Goal: Information Seeking & Learning: Learn about a topic

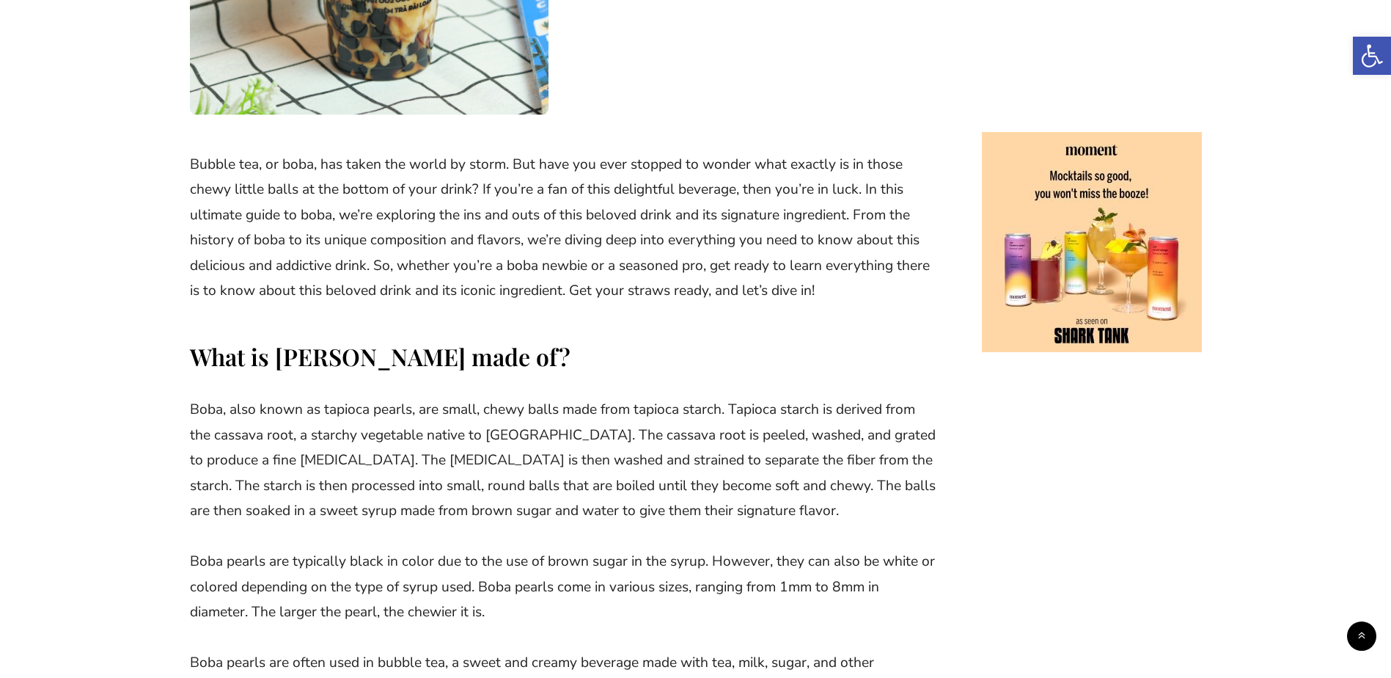
scroll to position [440, 0]
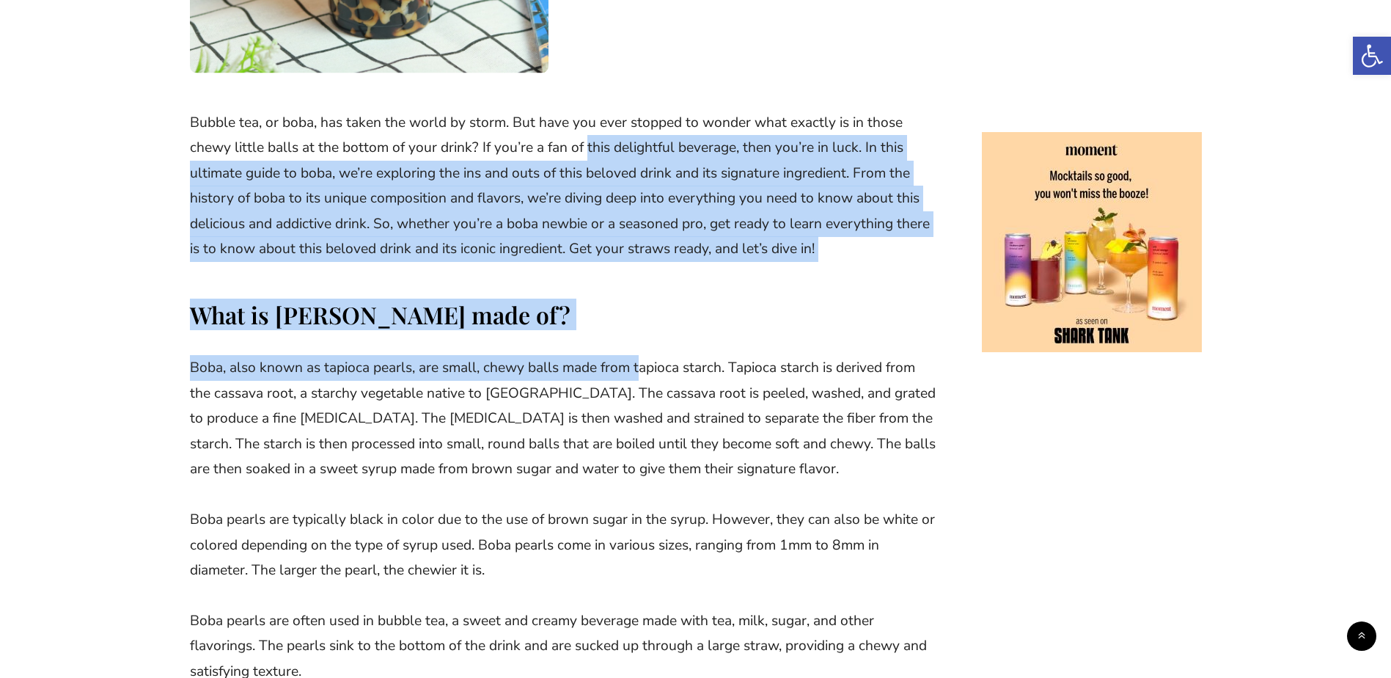
drag, startPoint x: 582, startPoint y: 158, endPoint x: 639, endPoint y: 342, distance: 192.6
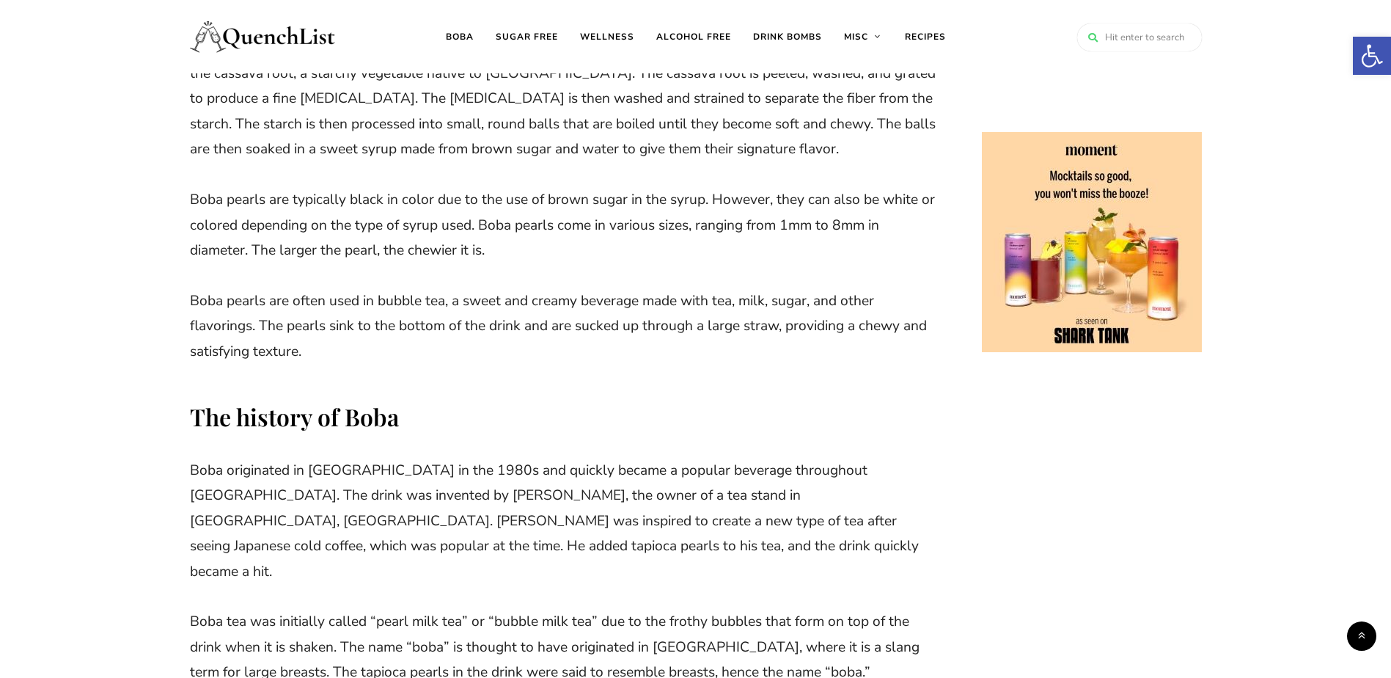
scroll to position [733, 0]
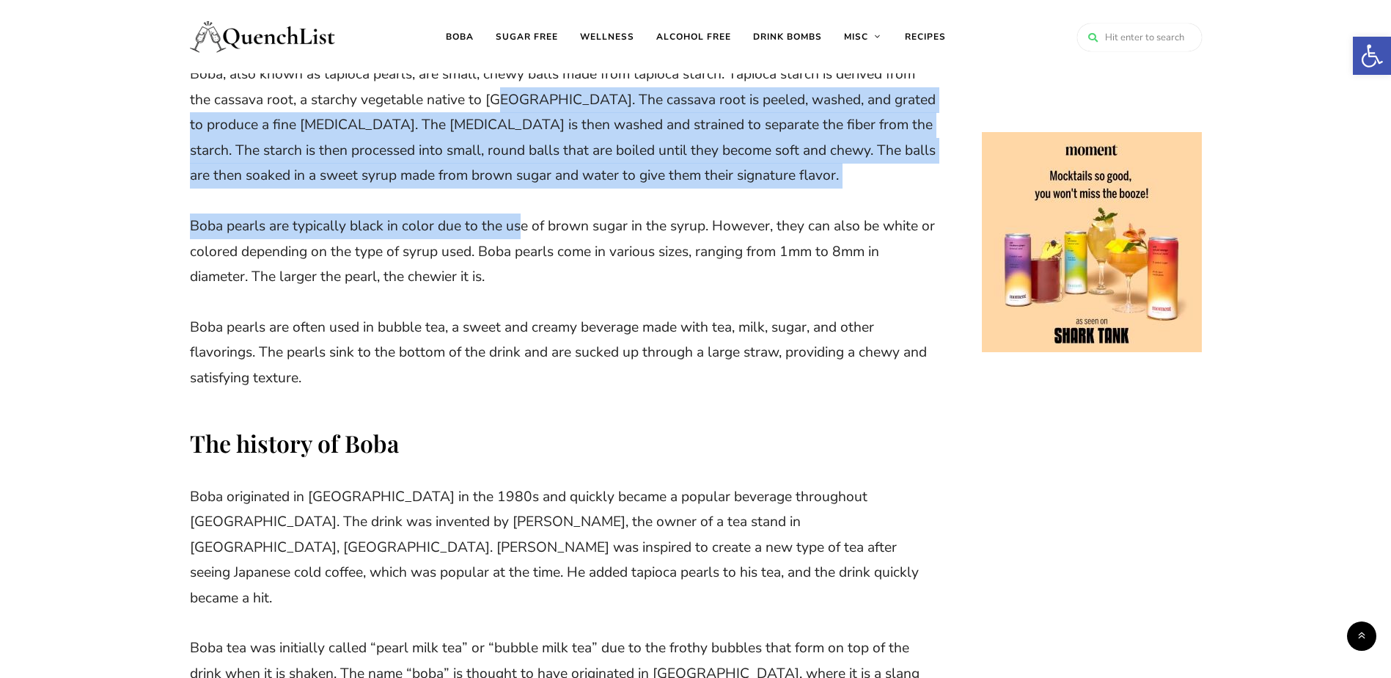
drag, startPoint x: 503, startPoint y: 111, endPoint x: 518, endPoint y: 211, distance: 101.5
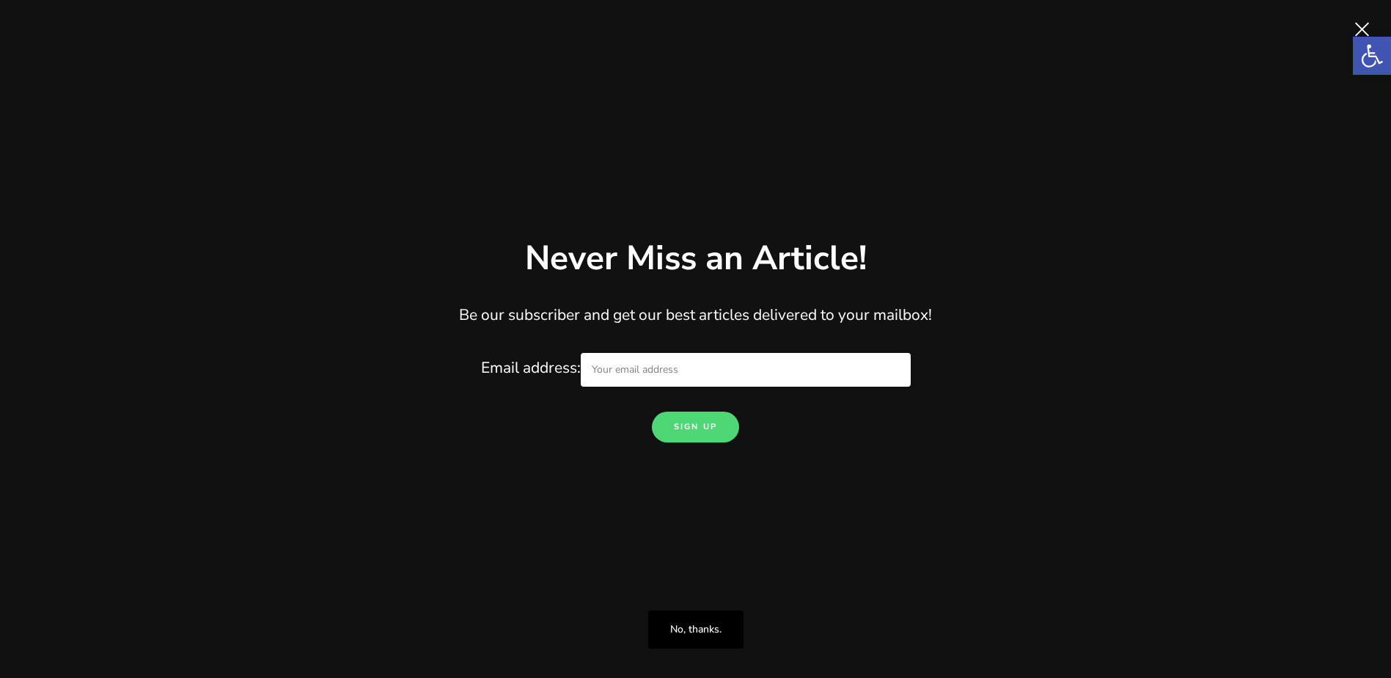
drag, startPoint x: 709, startPoint y: 617, endPoint x: 699, endPoint y: 590, distance: 29.0
click at [711, 617] on link "No, thanks." at bounding box center [695, 629] width 95 height 38
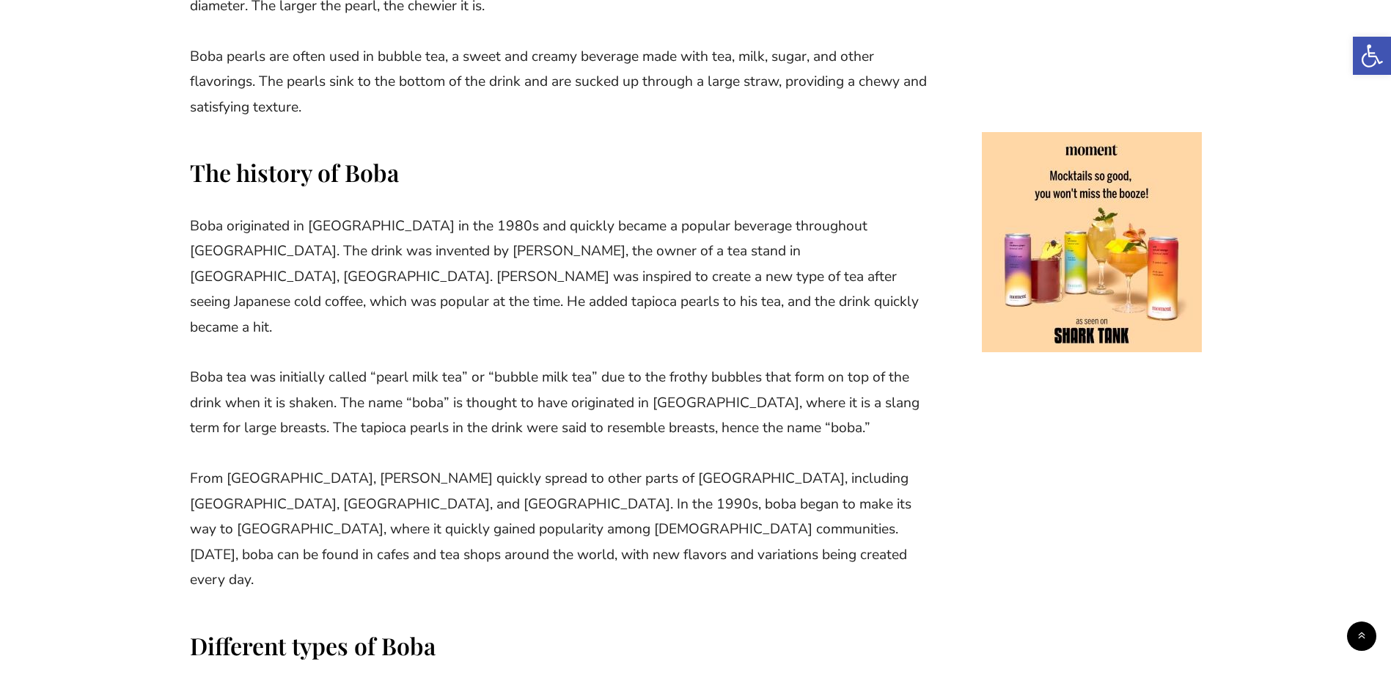
scroll to position [1027, 0]
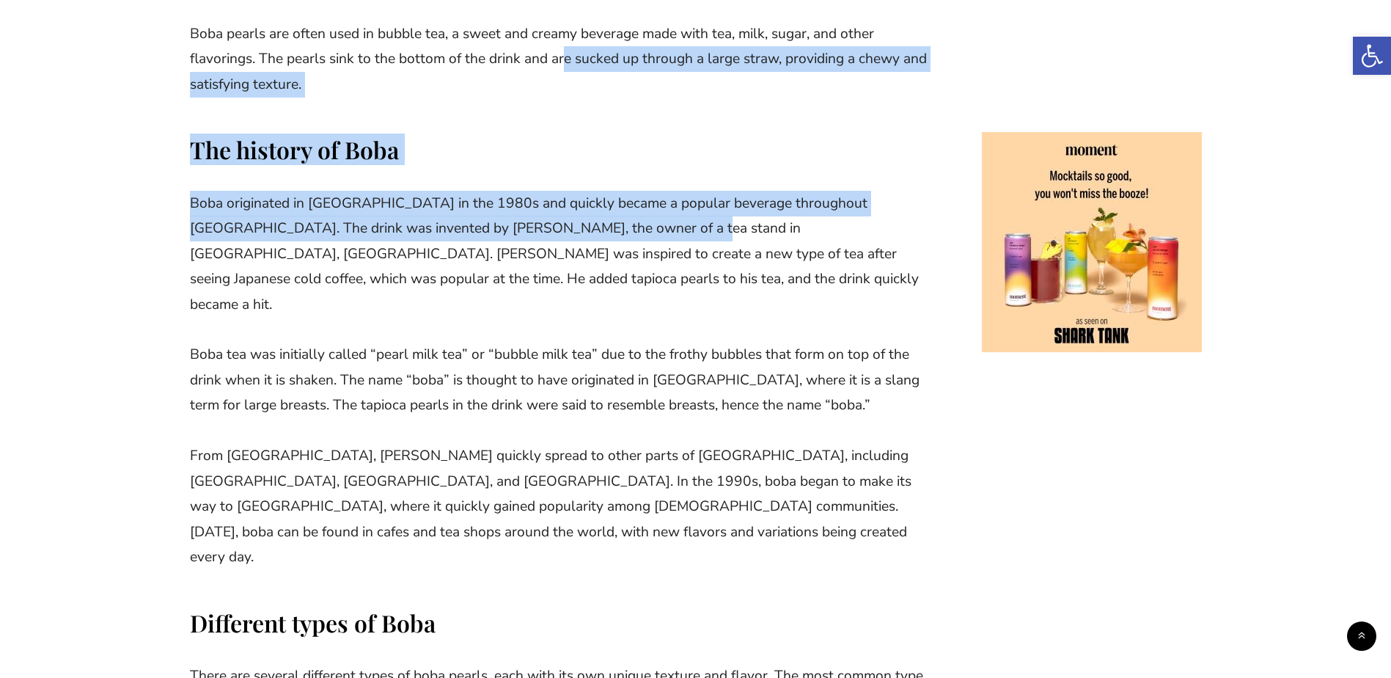
drag, startPoint x: 565, startPoint y: 62, endPoint x: 588, endPoint y: 222, distance: 161.5
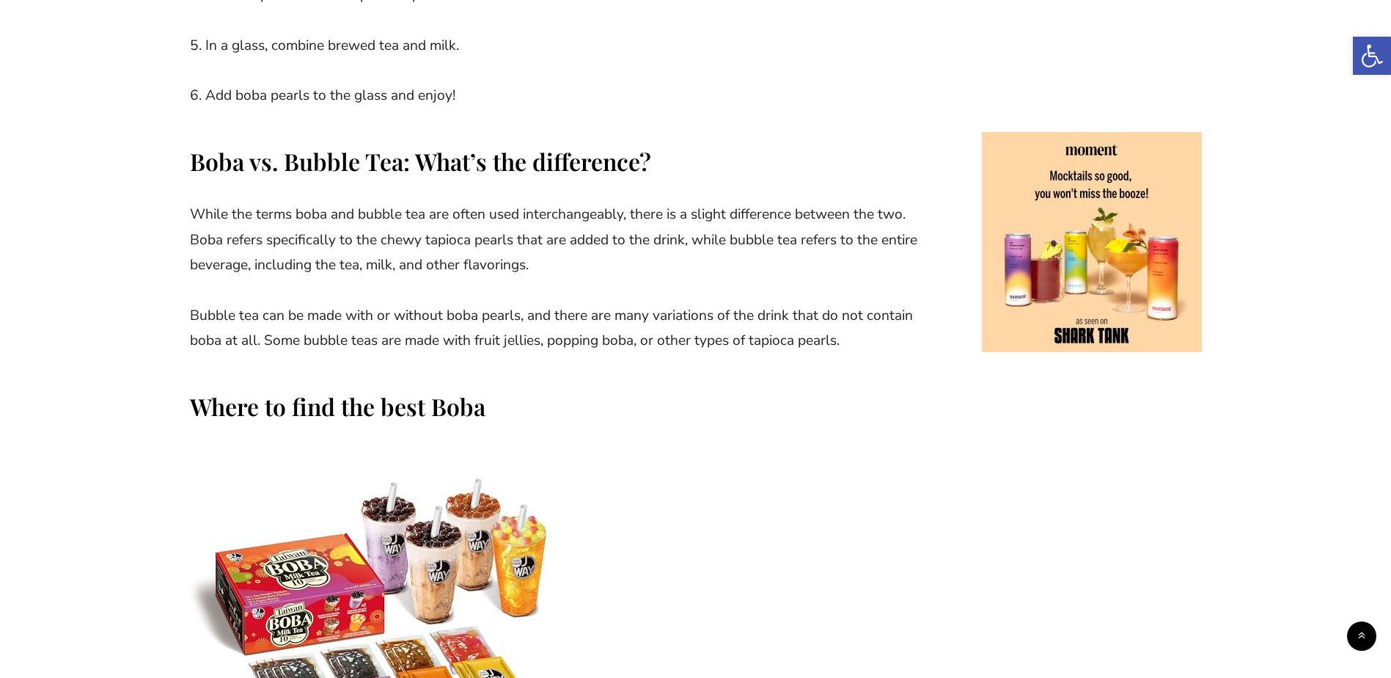
scroll to position [3154, 0]
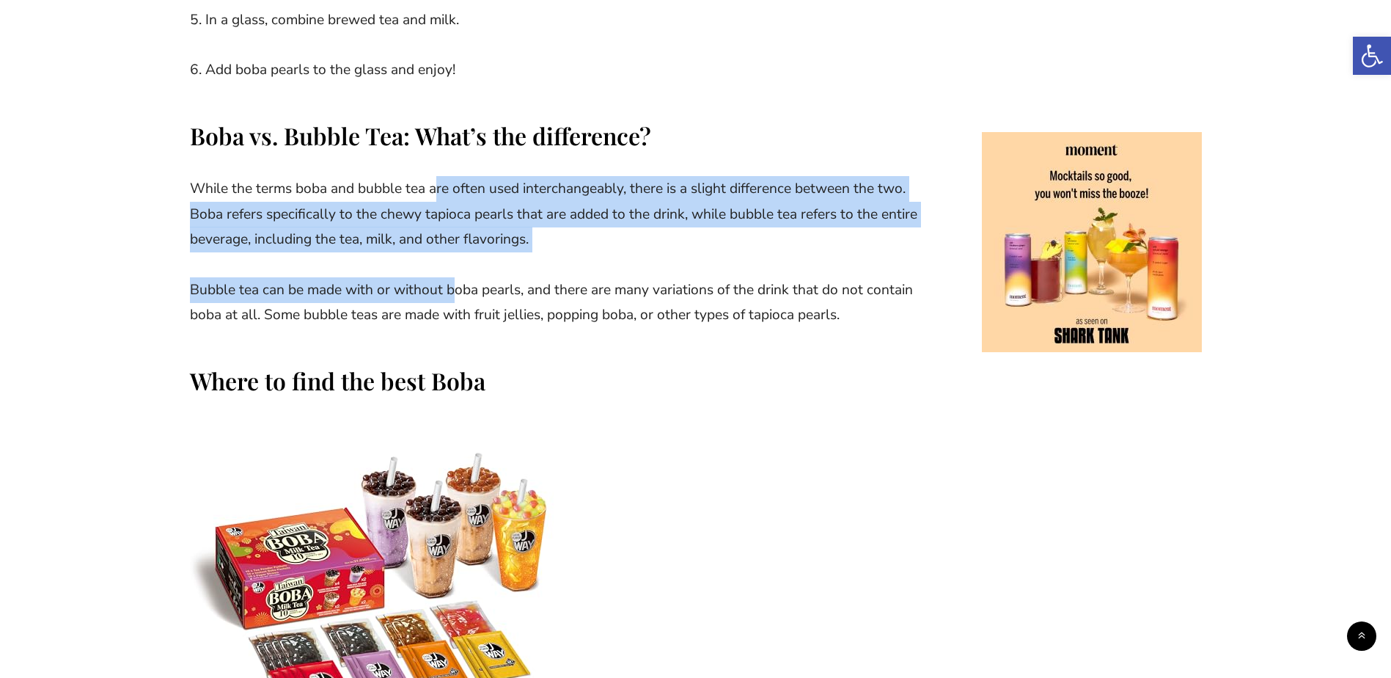
drag, startPoint x: 438, startPoint y: 133, endPoint x: 453, endPoint y: 246, distance: 114.0
drag, startPoint x: 453, startPoint y: 246, endPoint x: 368, endPoint y: 176, distance: 110.0
click at [368, 176] on p "While the terms boba and bubble tea are often used interchangeably, there is a …" at bounding box center [564, 214] width 748 height 76
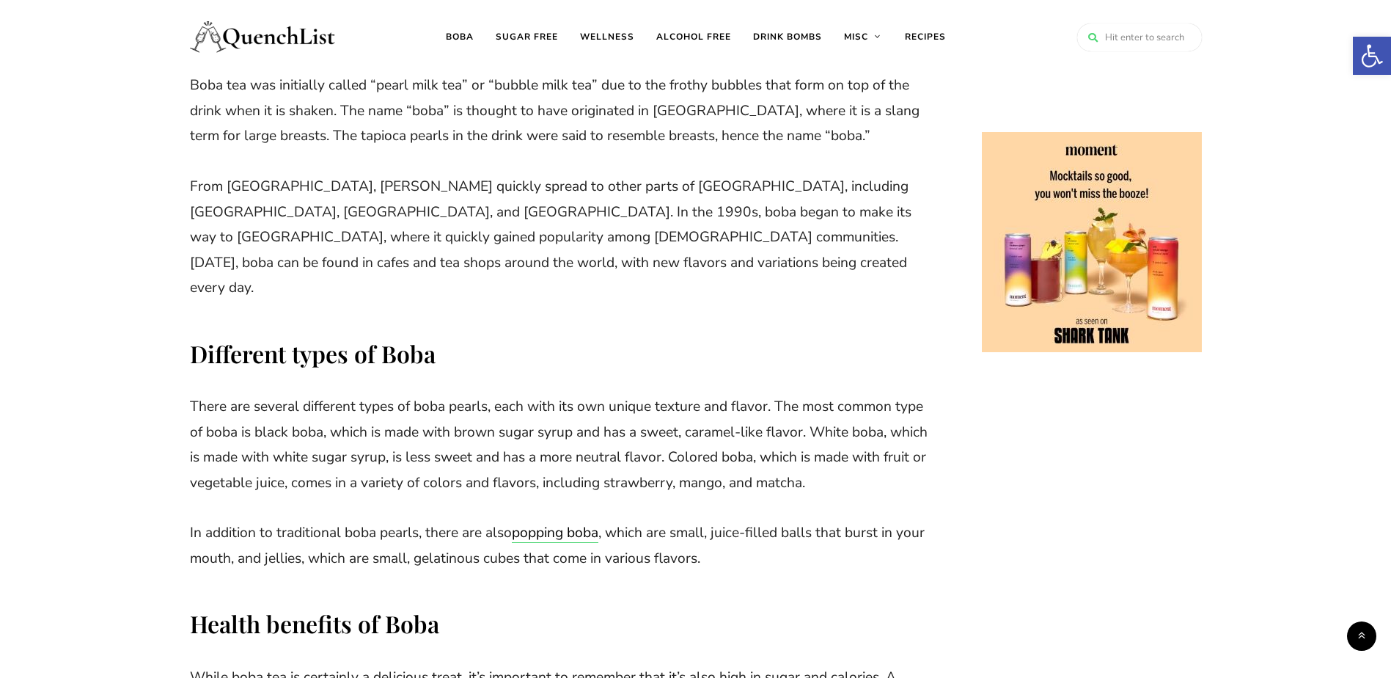
scroll to position [953, 0]
